Goal: Register for event/course

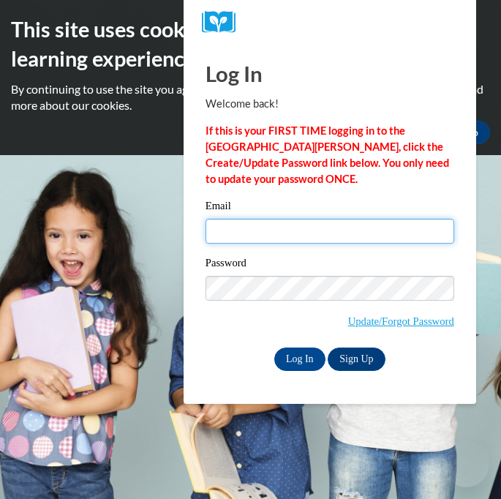
click at [230, 234] on input "Email" at bounding box center [330, 231] width 249 height 25
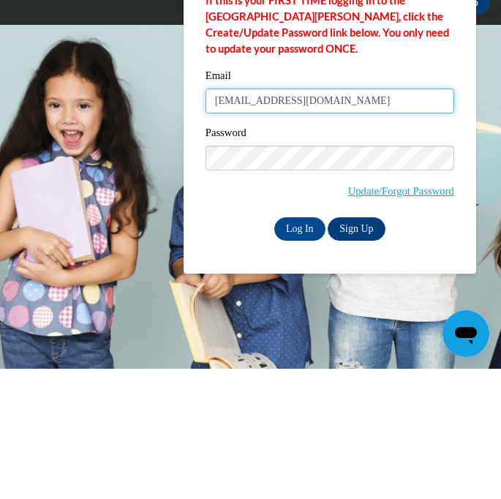
type input "30110940@brighthorizon.com"
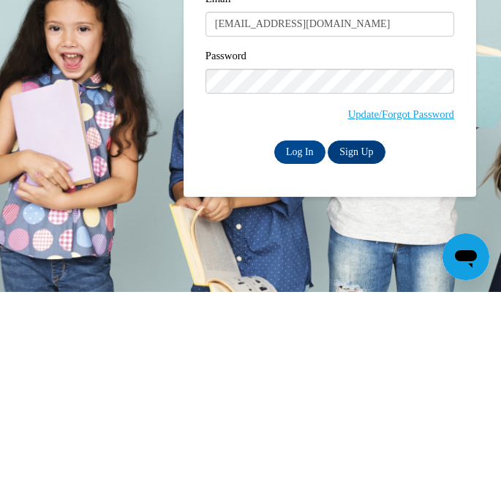
click at [303, 347] on input "Log In" at bounding box center [299, 358] width 51 height 23
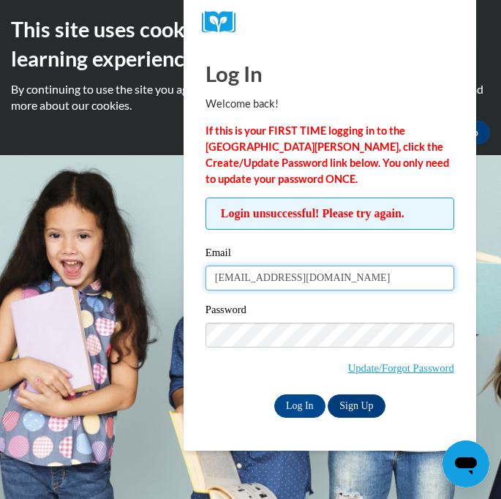
click at [317, 269] on input "[EMAIL_ADDRESS][DOMAIN_NAME]" at bounding box center [330, 278] width 249 height 25
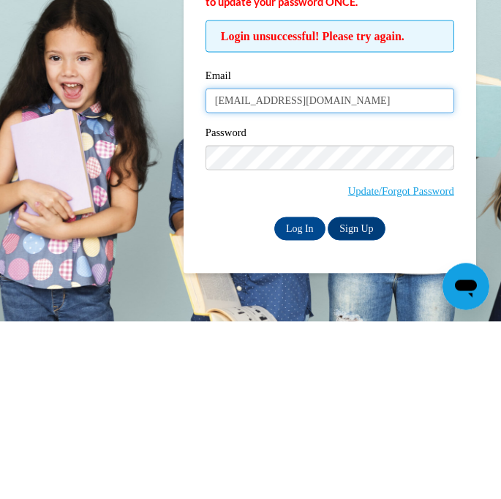
click at [318, 266] on input "30110940@brighthorizon.com" at bounding box center [330, 278] width 249 height 25
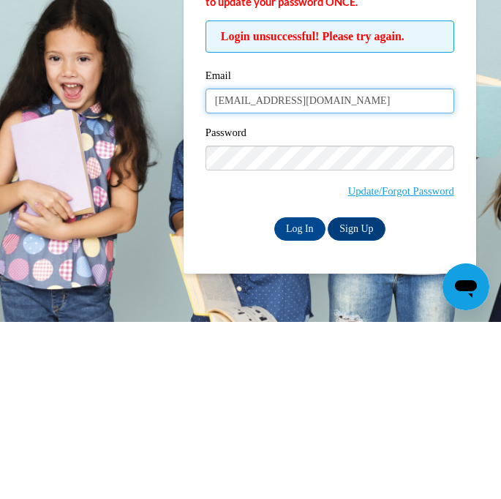
type input "30110940@brighthorizons.com"
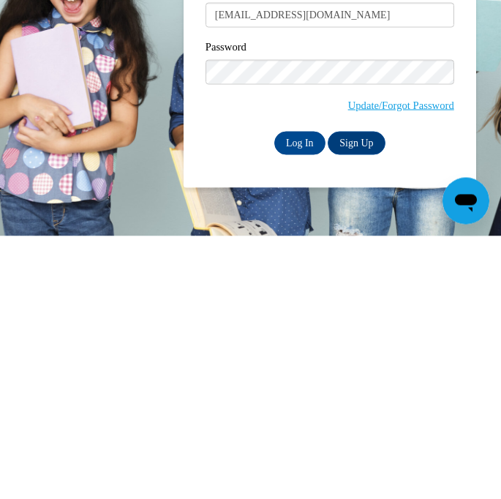
click at [307, 394] on input "Log In" at bounding box center [299, 405] width 51 height 23
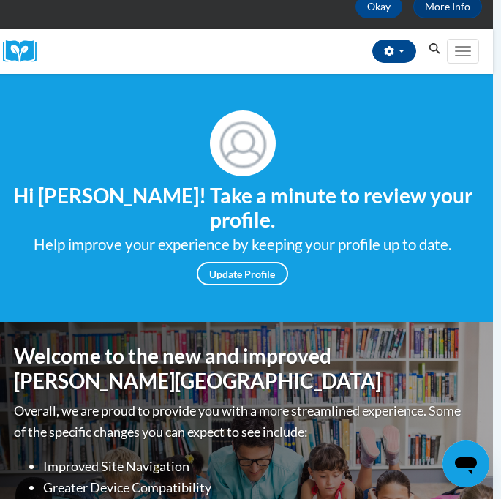
scroll to position [127, 8]
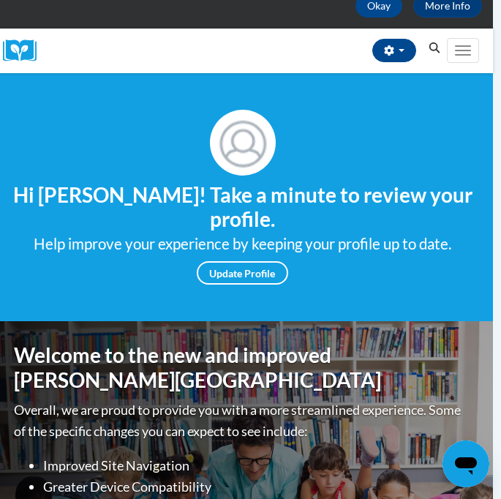
click at [473, 42] on button "Toggle navigation" at bounding box center [463, 50] width 32 height 25
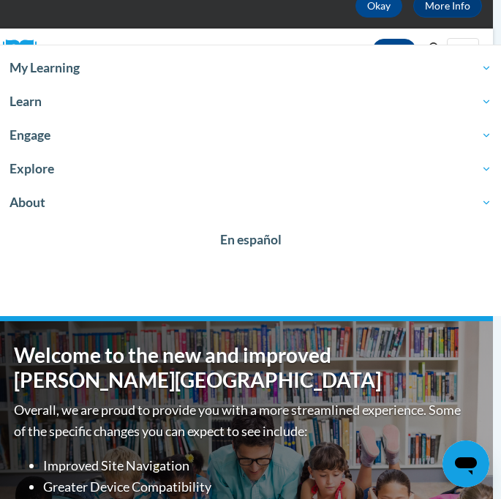
click at [65, 168] on span "Explore" at bounding box center [251, 169] width 482 height 18
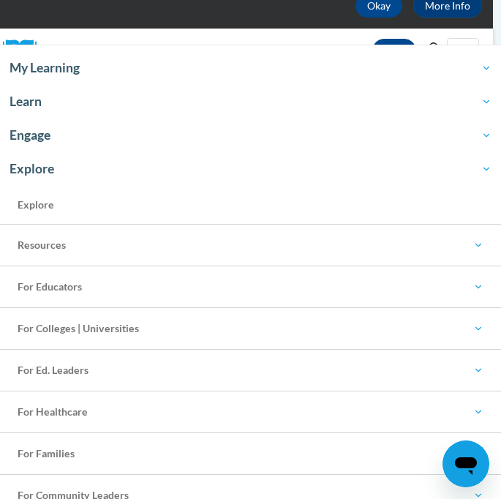
scroll to position [0, 0]
click at [49, 148] on link "Engage" at bounding box center [250, 136] width 501 height 34
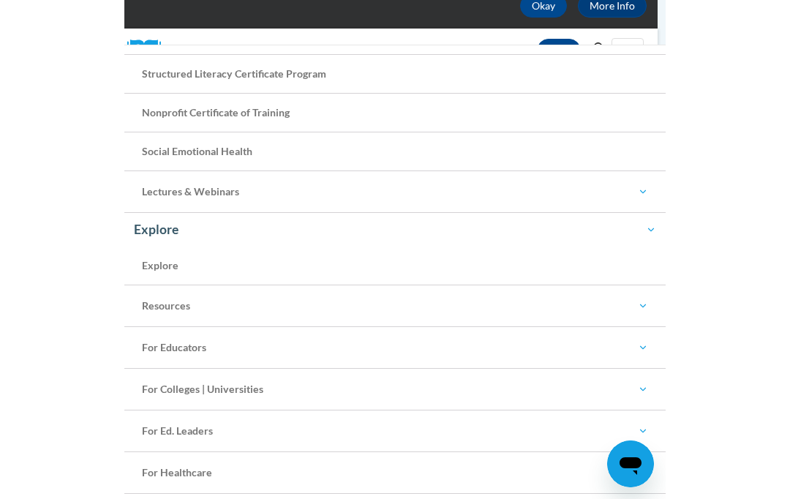
scroll to position [127, 0]
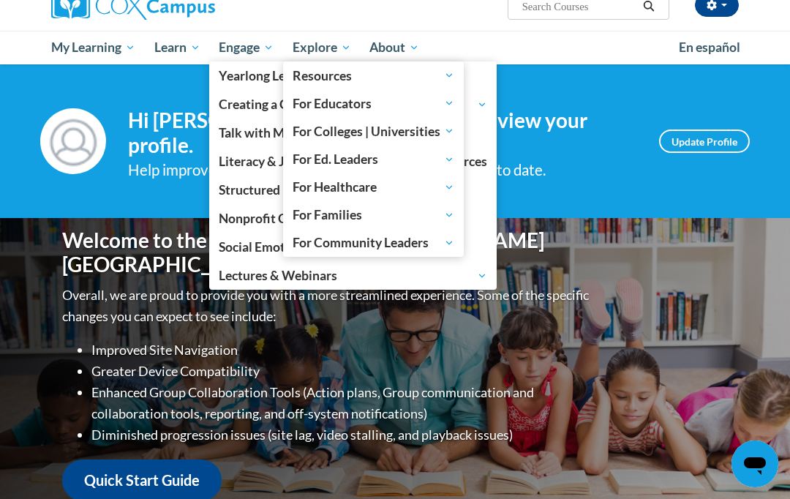
click at [500, 88] on div "Your profile Hi Yolanda George! Take a minute to review your profile. Help impr…" at bounding box center [395, 141] width 790 height 154
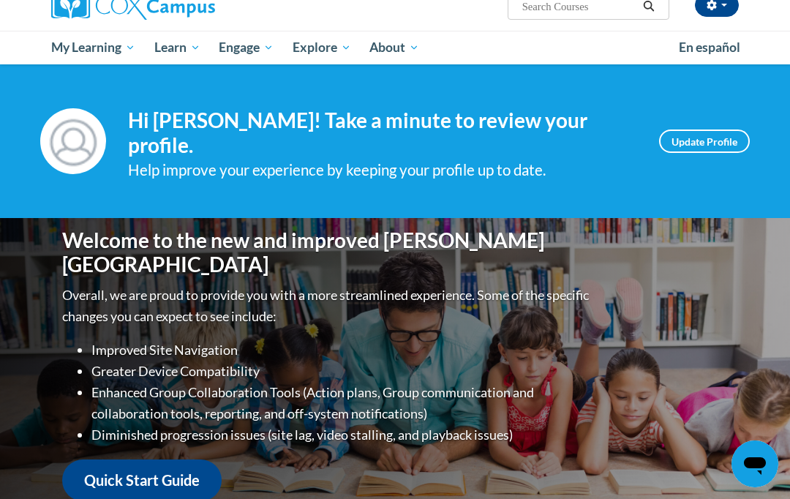
click at [0, 0] on span "PK-5 Structured Literacy Program" at bounding box center [0, 0] width 0 height 0
click at [0, 0] on span "All Courses" at bounding box center [0, 0] width 0 height 0
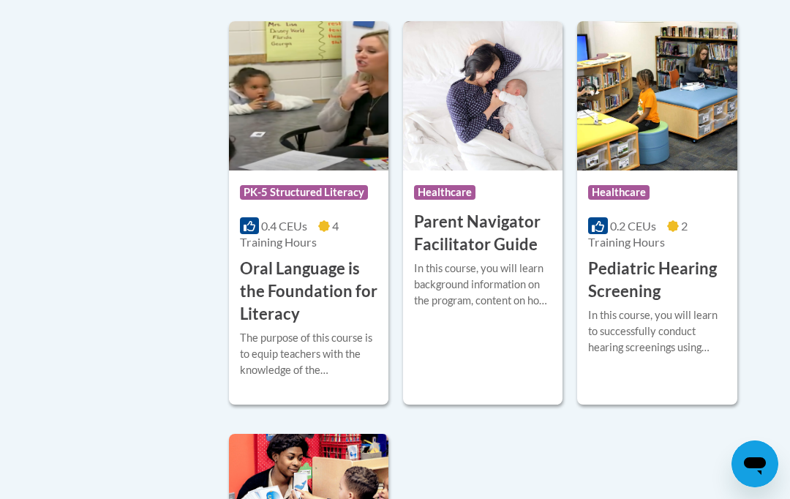
scroll to position [3473, 0]
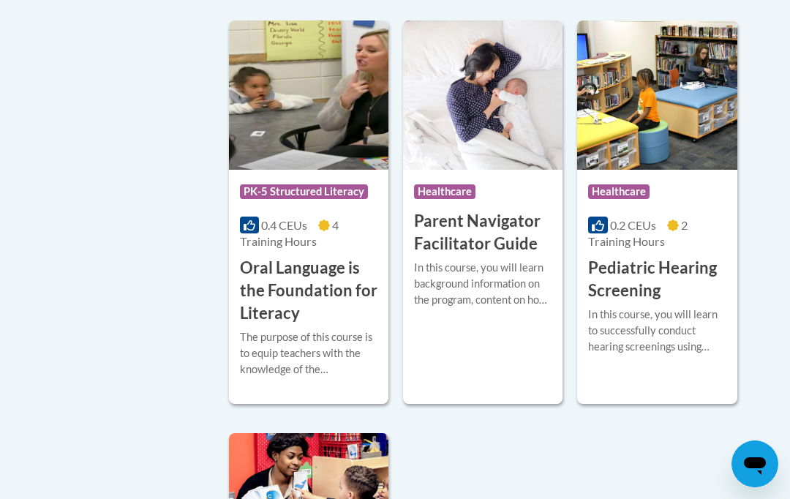
click at [309, 77] on img at bounding box center [308, 94] width 159 height 149
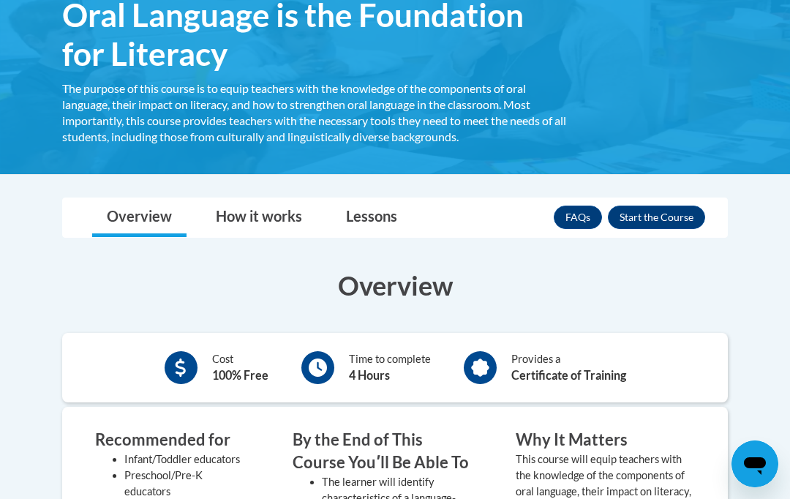
scroll to position [263, 0]
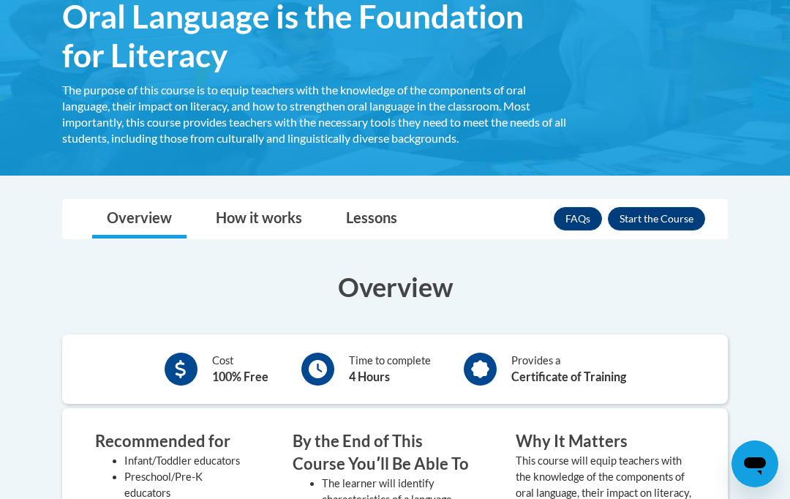
click at [691, 211] on button "Enroll" at bounding box center [656, 218] width 97 height 23
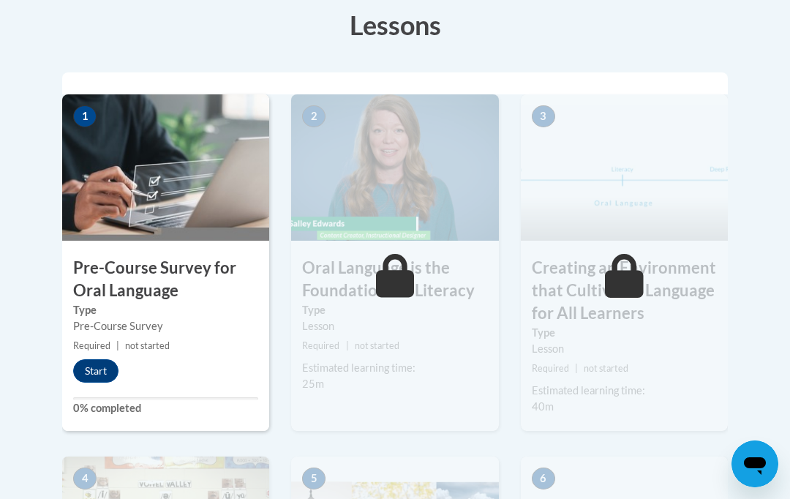
scroll to position [462, 0]
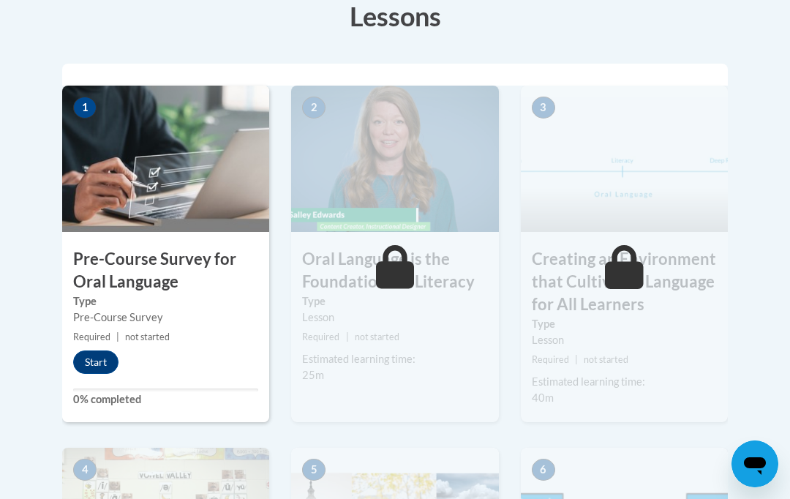
click at [82, 353] on button "Start" at bounding box center [95, 361] width 45 height 23
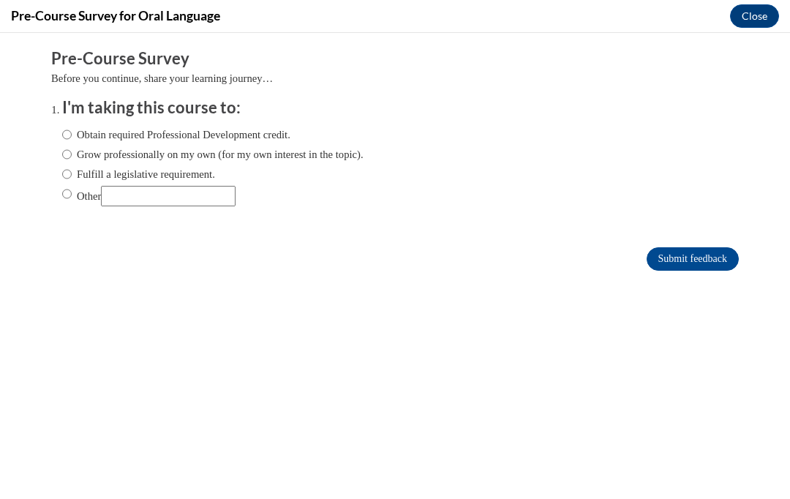
scroll to position [0, 0]
click at [58, 165] on ol "I'm taking this course to: Obtain required Professional Development credit. Gro…" at bounding box center [406, 163] width 710 height 132
click at [69, 131] on input "Obtain required Professional Development credit." at bounding box center [67, 135] width 10 height 16
radio input "true"
click at [702, 263] on input "Submit feedback" at bounding box center [693, 258] width 92 height 23
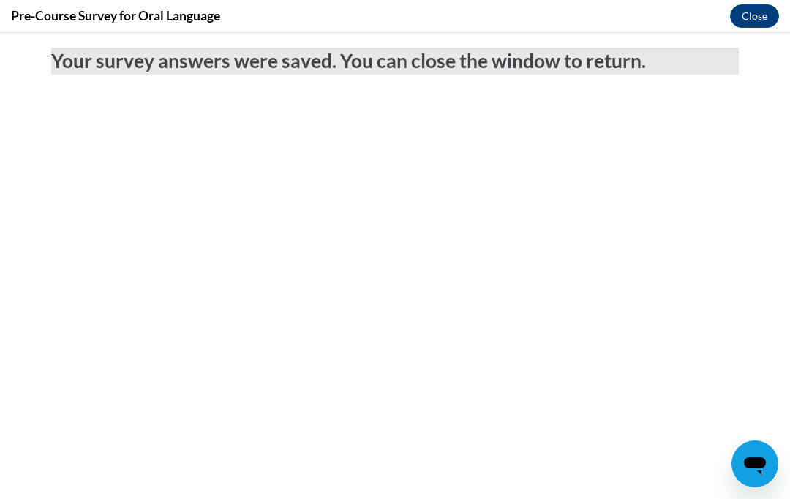
click at [745, 10] on button "Close" at bounding box center [754, 15] width 49 height 23
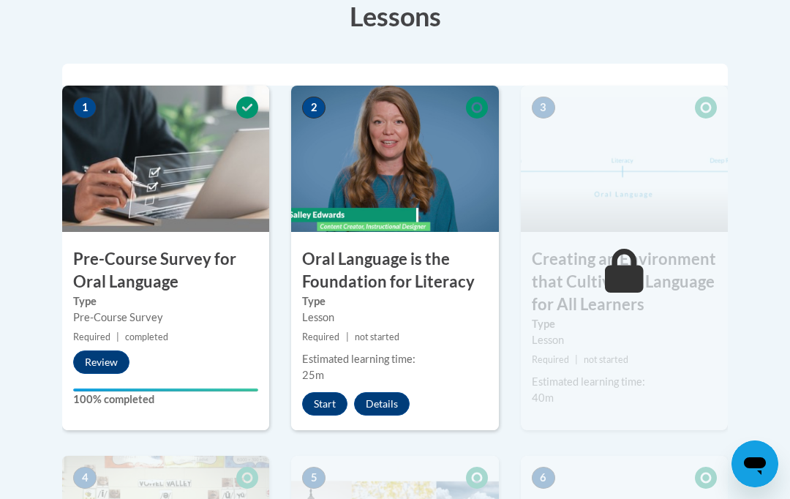
click at [326, 395] on button "Start" at bounding box center [324, 403] width 45 height 23
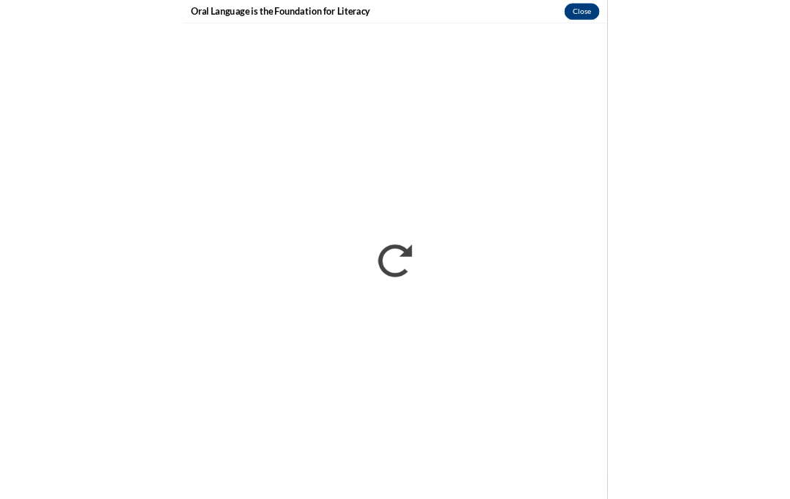
scroll to position [462, 0]
